Goal: Find specific page/section: Find specific page/section

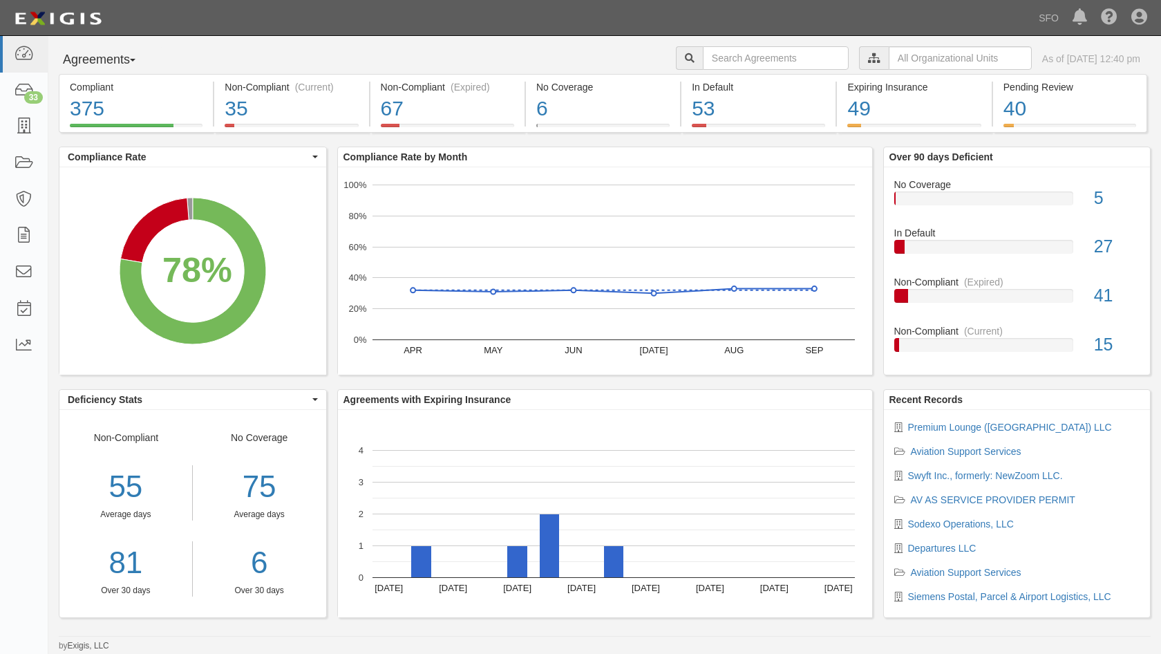
click at [108, 63] on button "Agreements" at bounding box center [111, 60] width 104 height 28
click at [109, 86] on link "Parties" at bounding box center [113, 88] width 109 height 18
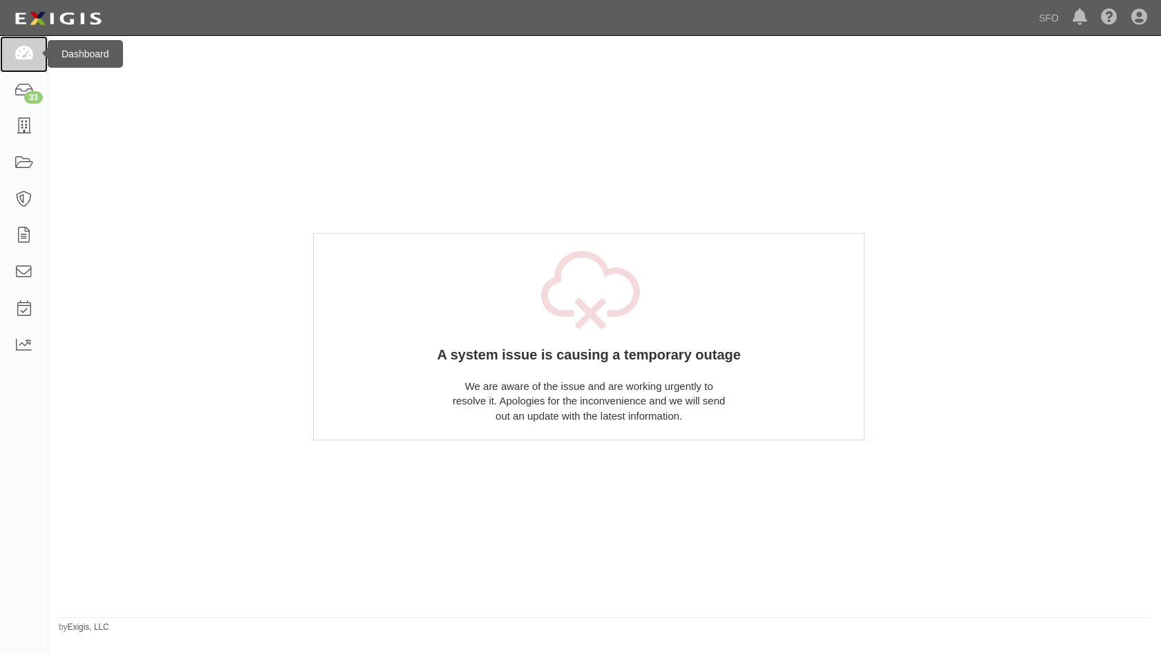
click at [35, 39] on link at bounding box center [24, 54] width 48 height 37
